Goal: Go to known website: Access a specific website the user already knows

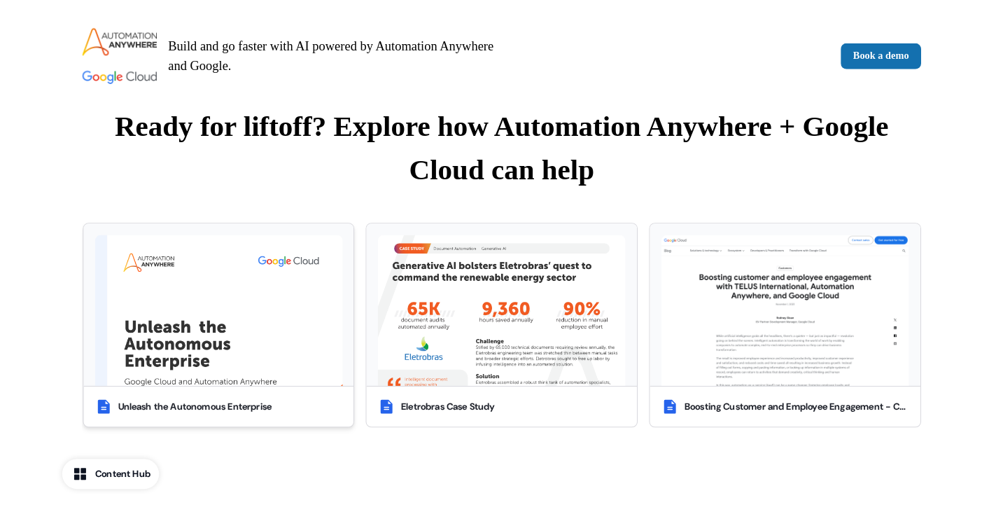
scroll to position [537, 0]
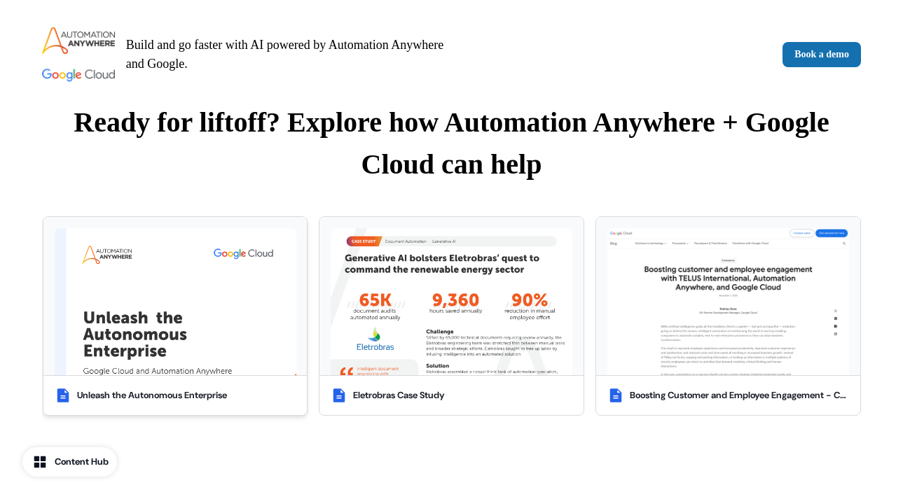
click at [214, 293] on img at bounding box center [176, 301] width 242 height 147
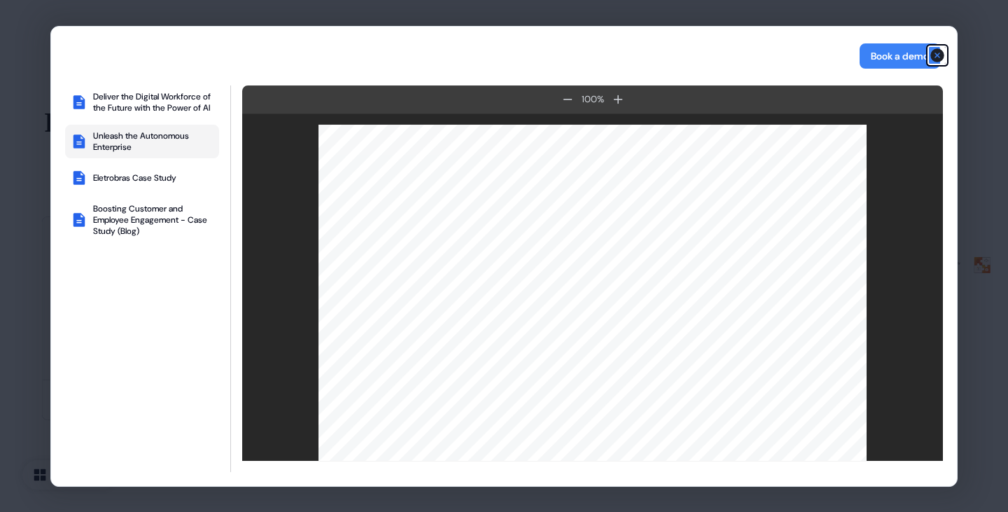
click at [902, 54] on icon "button" at bounding box center [937, 55] width 17 height 17
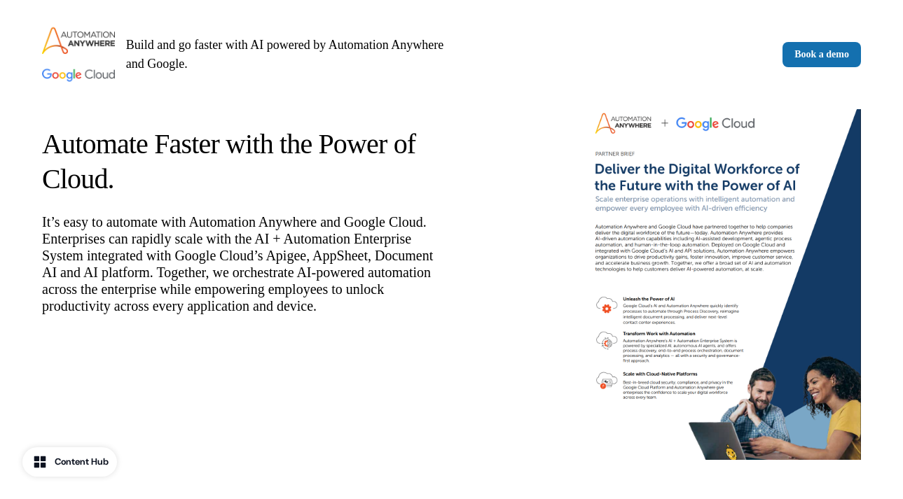
scroll to position [66, 0]
click at [688, 254] on img at bounding box center [720, 279] width 280 height 361
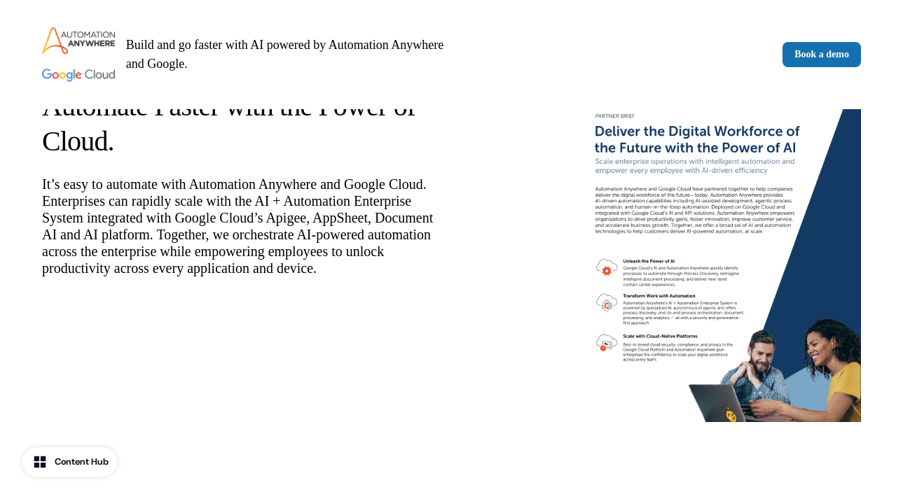
scroll to position [105, 0]
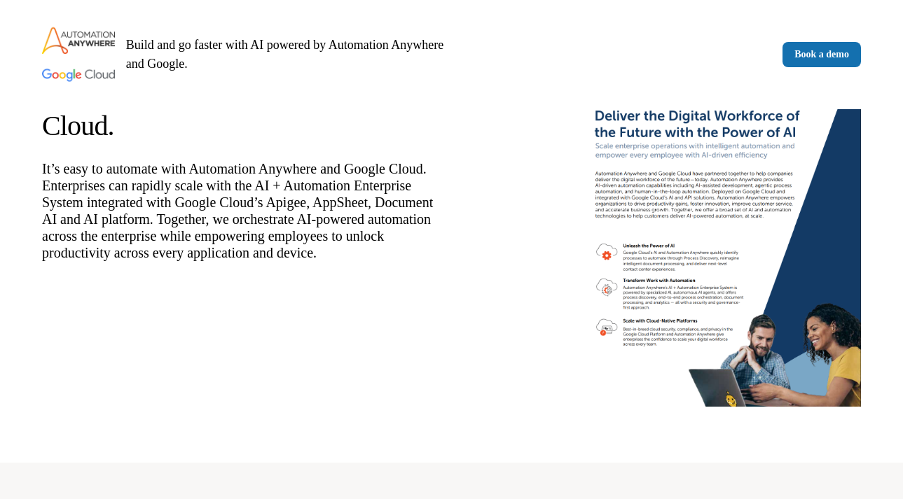
scroll to position [121, 0]
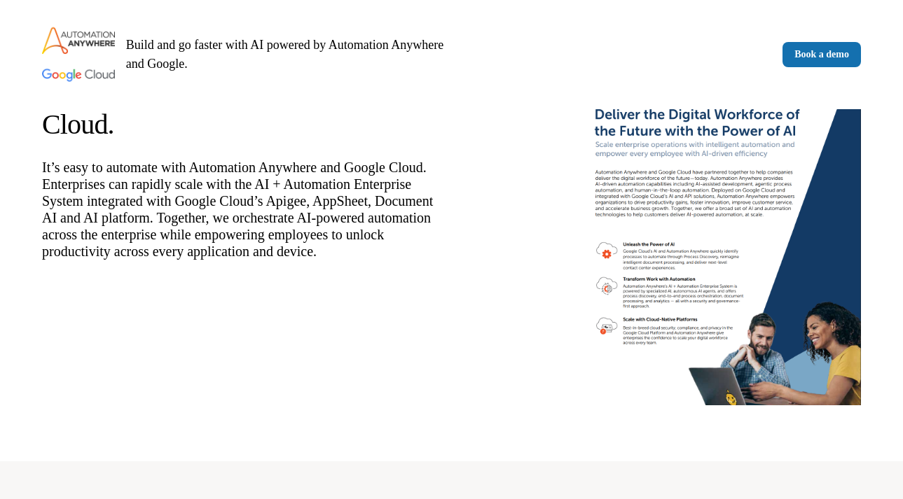
click at [713, 242] on img at bounding box center [720, 224] width 280 height 361
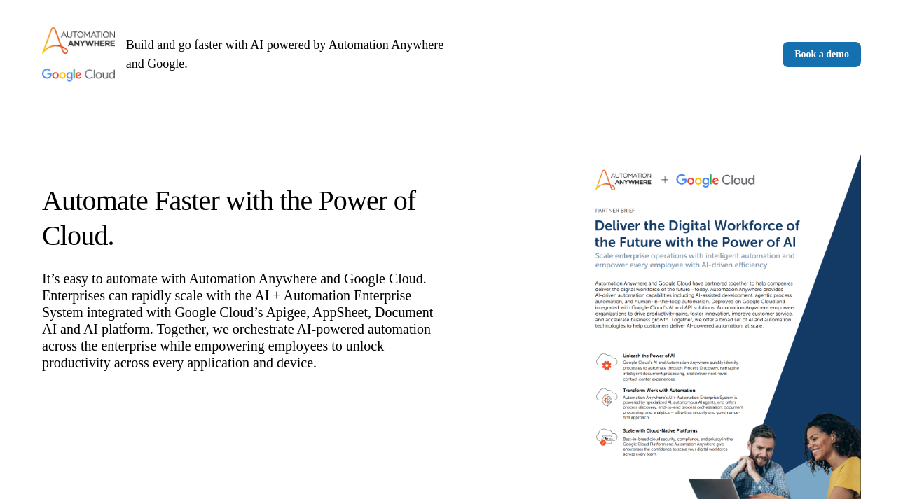
scroll to position [0, 0]
